Goal: Find specific page/section: Find specific page/section

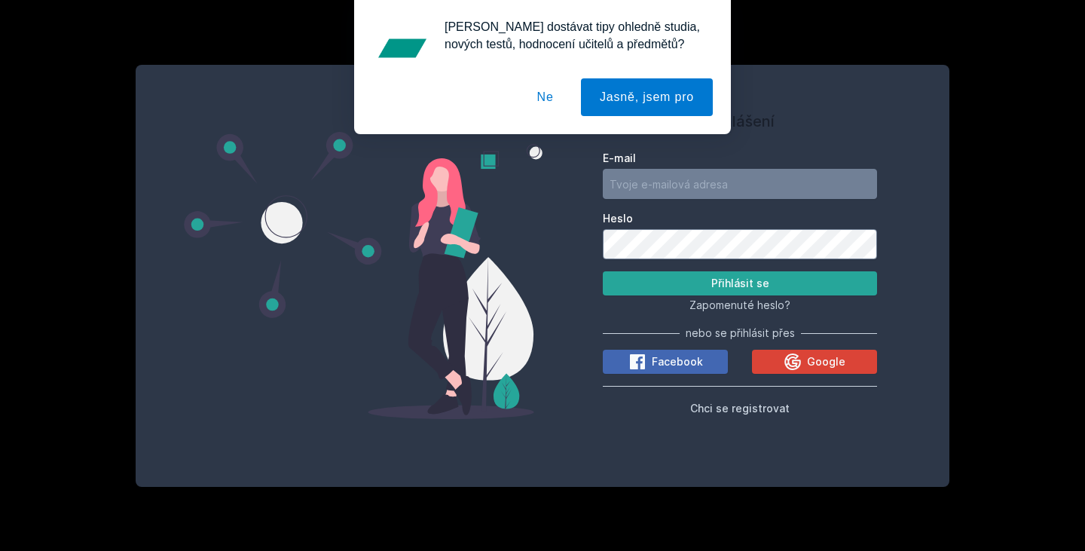
click at [559, 97] on button "Ne" at bounding box center [546, 97] width 54 height 38
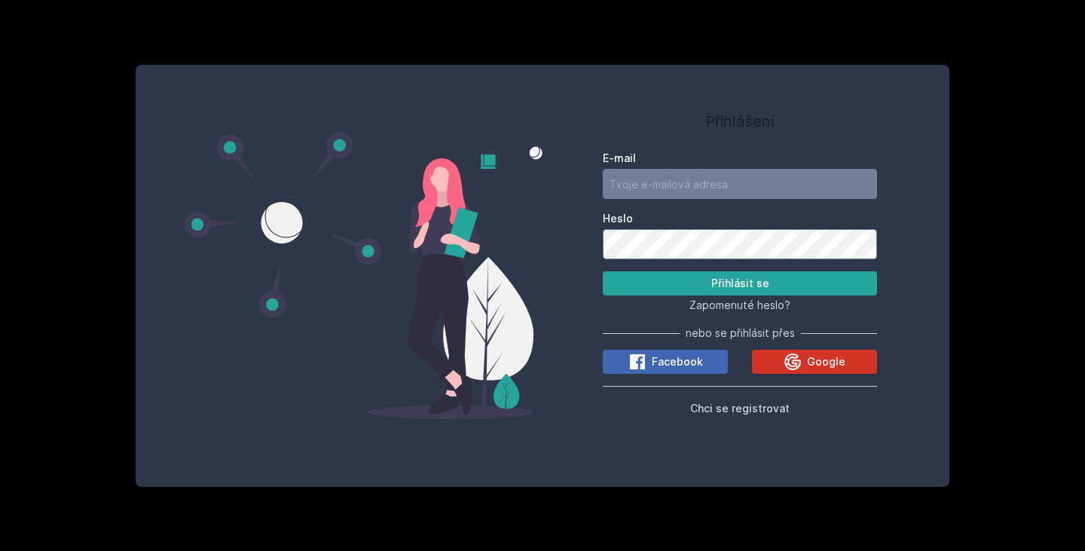
click at [800, 366] on icon at bounding box center [793, 361] width 17 height 17
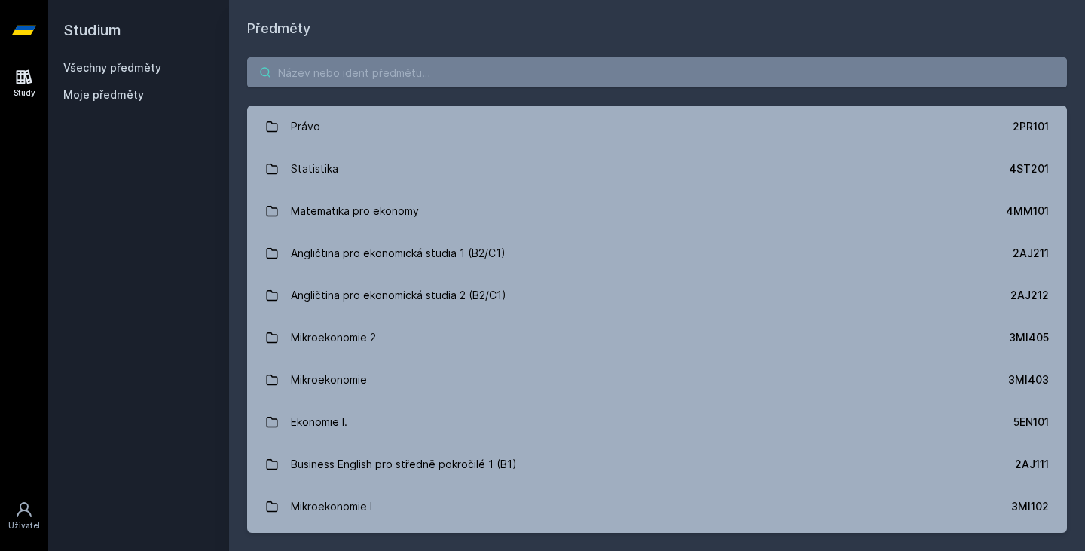
click at [494, 79] on input "search" at bounding box center [657, 72] width 820 height 30
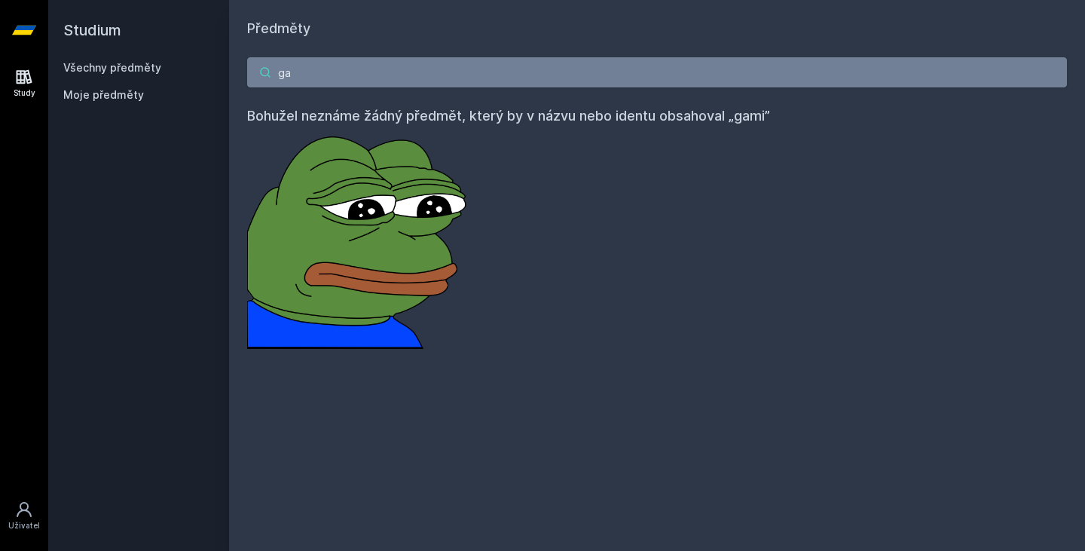
type input "g"
type input "[PERSON_NAME]"
click at [98, 65] on link "Všechny předměty" at bounding box center [112, 67] width 98 height 13
click at [30, 87] on link "Study" at bounding box center [24, 83] width 42 height 46
click at [36, 22] on link at bounding box center [24, 30] width 48 height 60
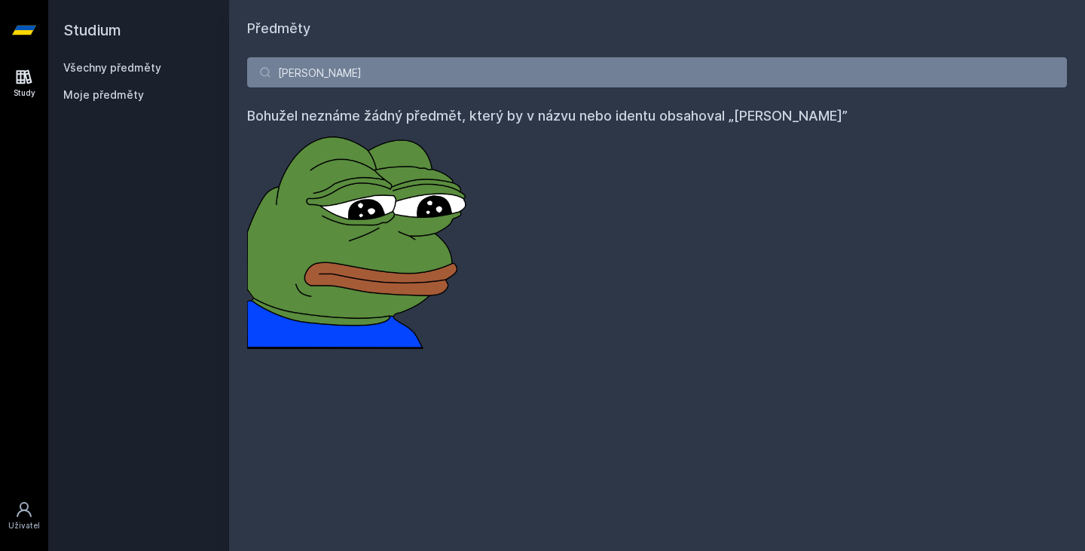
click at [104, 39] on h2 "Studium" at bounding box center [138, 30] width 151 height 60
